Goal: Information Seeking & Learning: Find specific fact

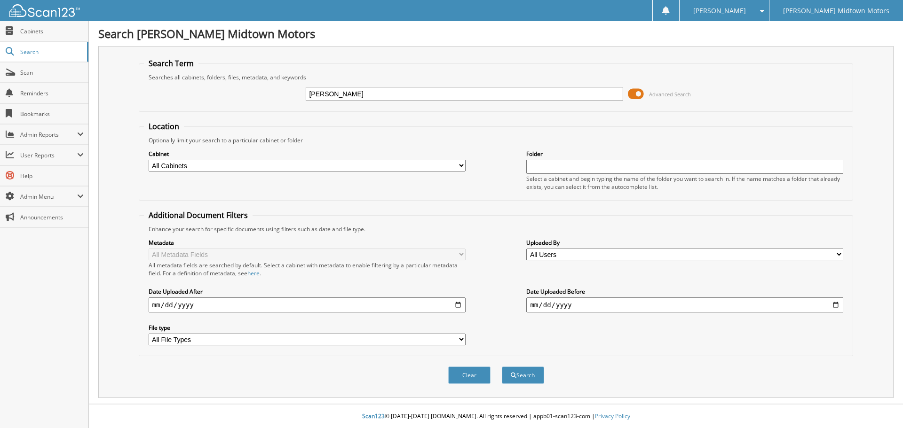
type input "[PERSON_NAME]"
click at [502, 367] on button "Search" at bounding box center [523, 375] width 42 height 17
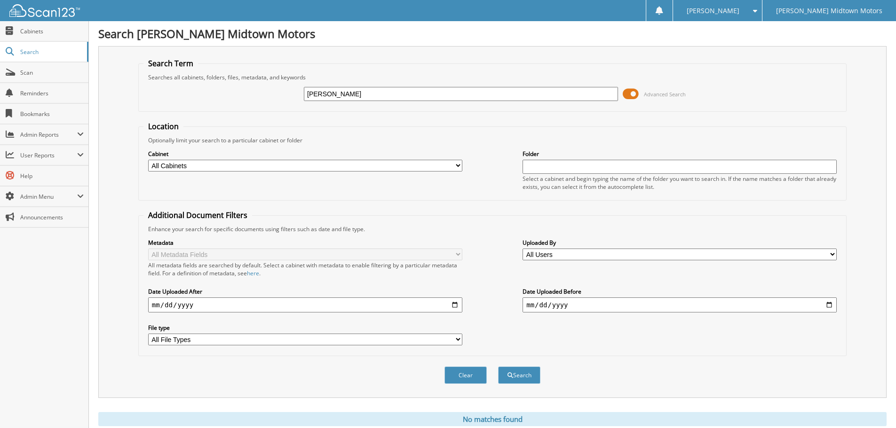
click at [370, 92] on input "[PERSON_NAME]" at bounding box center [461, 94] width 314 height 14
type input "r"
type input "[PERSON_NAME]"
click at [498, 367] on button "Search" at bounding box center [519, 375] width 42 height 17
click at [35, 29] on span "Cabinets" at bounding box center [51, 31] width 63 height 8
